Goal: Navigation & Orientation: Find specific page/section

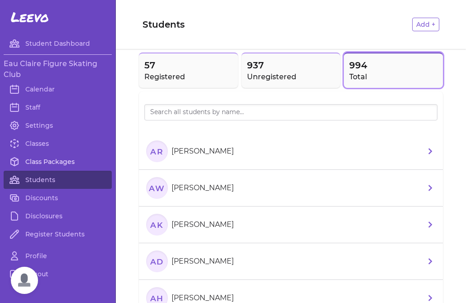
click at [41, 163] on link "Class Packages" at bounding box center [58, 161] width 108 height 18
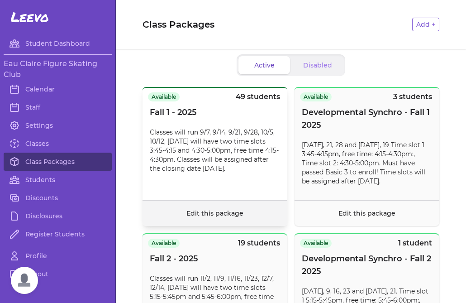
click at [223, 214] on link "Edit this package" at bounding box center [214, 213] width 57 height 8
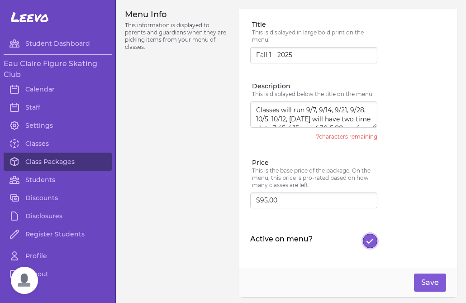
click at [366, 237] on button "Active on menu?" at bounding box center [370, 240] width 14 height 14
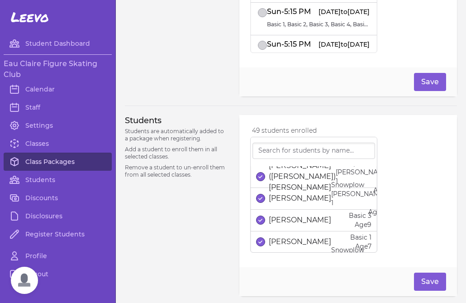
click at [54, 167] on link "Class Packages" at bounding box center [58, 161] width 108 height 18
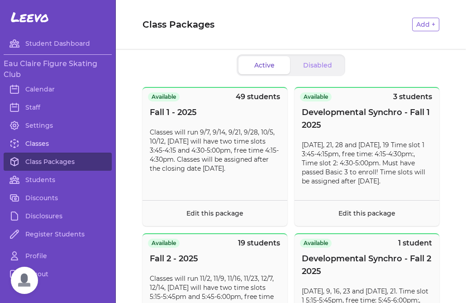
click at [38, 139] on link "Classes" at bounding box center [58, 143] width 108 height 18
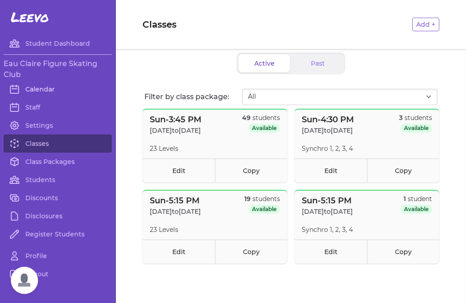
click at [33, 88] on link "Calendar" at bounding box center [58, 89] width 108 height 18
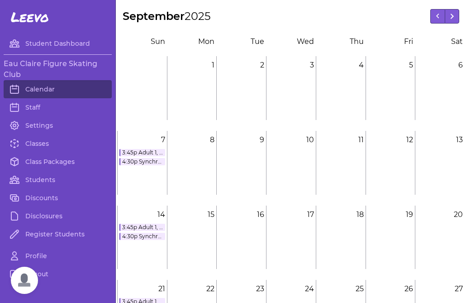
click at [136, 151] on link "3:45p Adult 1, 2, 3, 4, 5, 6 – Basic 1, 2, 3, 4, 5, 6 – Free Skate 1, 2, 3, 4, …" at bounding box center [142, 152] width 46 height 7
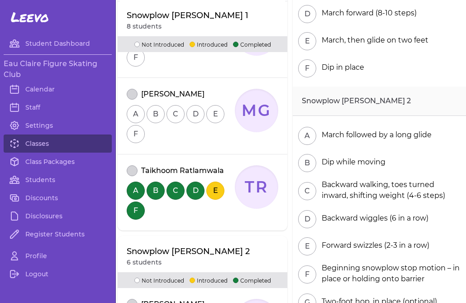
scroll to position [3168, 0]
